Goal: Find contact information: Find contact information

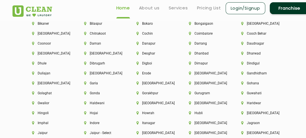
scroll to position [1290, 0]
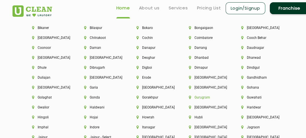
click at [198, 97] on li "Gurugram" at bounding box center [205, 97] width 33 height 4
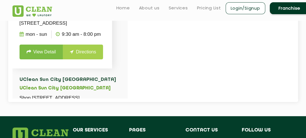
scroll to position [62, 0]
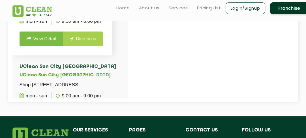
click at [51, 46] on link "View Detail" at bounding box center [42, 38] width 44 height 15
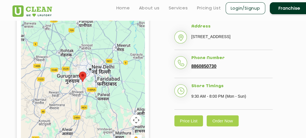
scroll to position [113, 0]
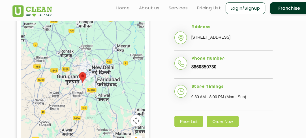
click at [237, 61] on h5 "Phone Number" at bounding box center [232, 58] width 81 height 5
drag, startPoint x: 227, startPoint y: 73, endPoint x: 190, endPoint y: 76, distance: 36.9
click at [190, 76] on li "Phone Number [PHONE_NUMBER]" at bounding box center [224, 67] width 98 height 23
click at [221, 75] on li "Phone Number [PHONE_NUMBER]" at bounding box center [224, 67] width 98 height 23
drag, startPoint x: 221, startPoint y: 75, endPoint x: 189, endPoint y: 76, distance: 32.3
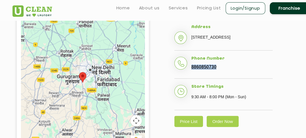
click at [189, 76] on li "Phone Number [PHONE_NUMBER]" at bounding box center [224, 67] width 98 height 23
drag, startPoint x: 189, startPoint y: 76, endPoint x: 219, endPoint y: 76, distance: 30.0
click at [219, 76] on li "Phone Number [PHONE_NUMBER]" at bounding box center [224, 67] width 98 height 23
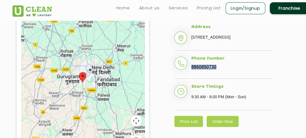
drag, startPoint x: 219, startPoint y: 76, endPoint x: 187, endPoint y: 77, distance: 31.7
click at [187, 77] on li "Phone Number [PHONE_NUMBER]" at bounding box center [224, 67] width 98 height 23
drag, startPoint x: 187, startPoint y: 77, endPoint x: 219, endPoint y: 76, distance: 32.3
click at [219, 76] on li "Phone Number [PHONE_NUMBER]" at bounding box center [224, 67] width 98 height 23
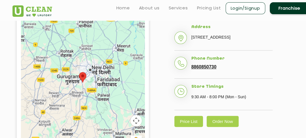
click at [219, 76] on li "Phone Number [PHONE_NUMBER]" at bounding box center [224, 67] width 98 height 23
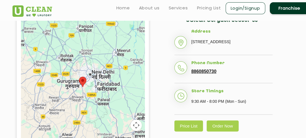
scroll to position [109, 0]
